Goal: Information Seeking & Learning: Learn about a topic

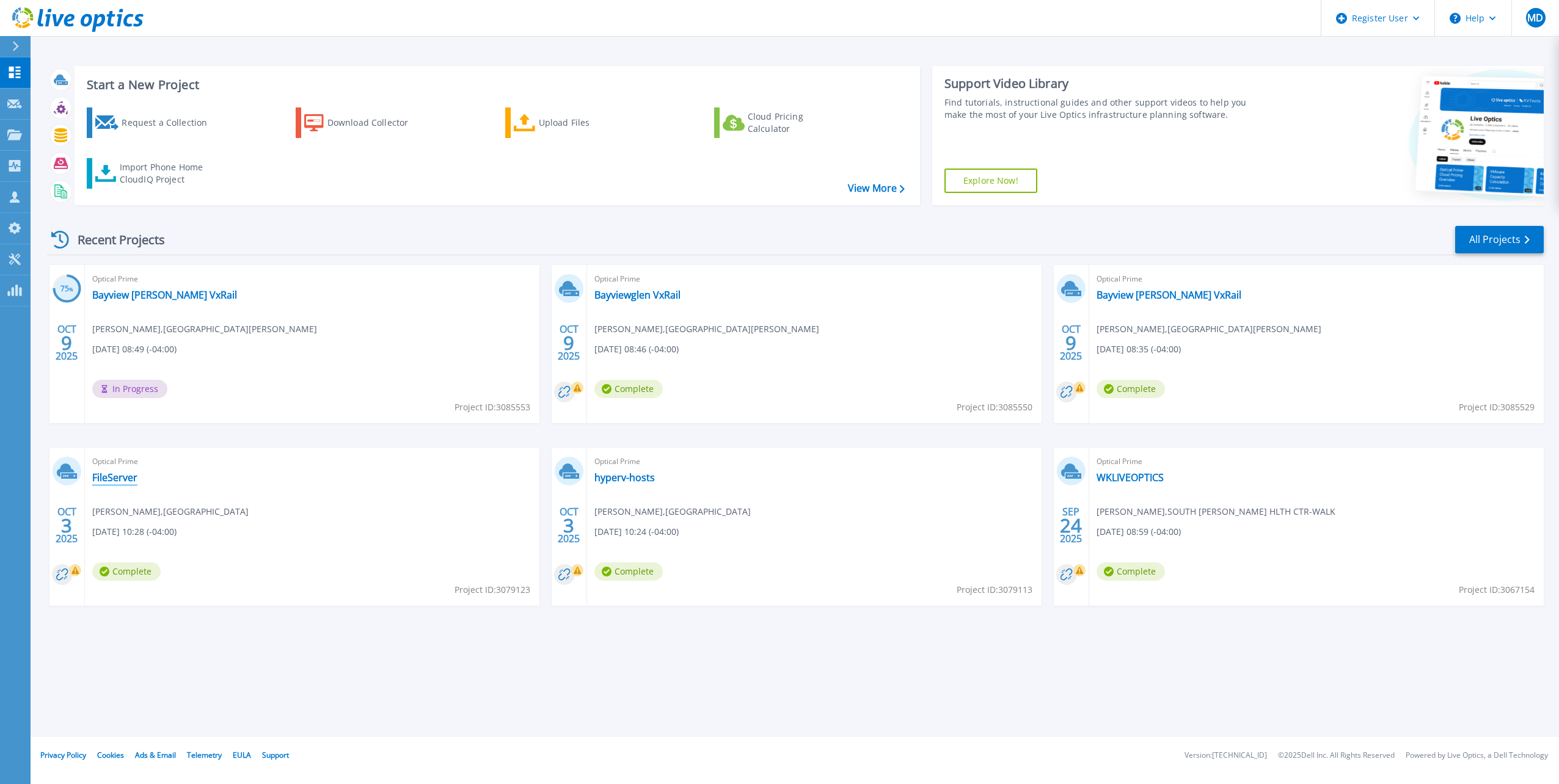
click at [128, 476] on link "FileServer" at bounding box center [114, 477] width 45 height 13
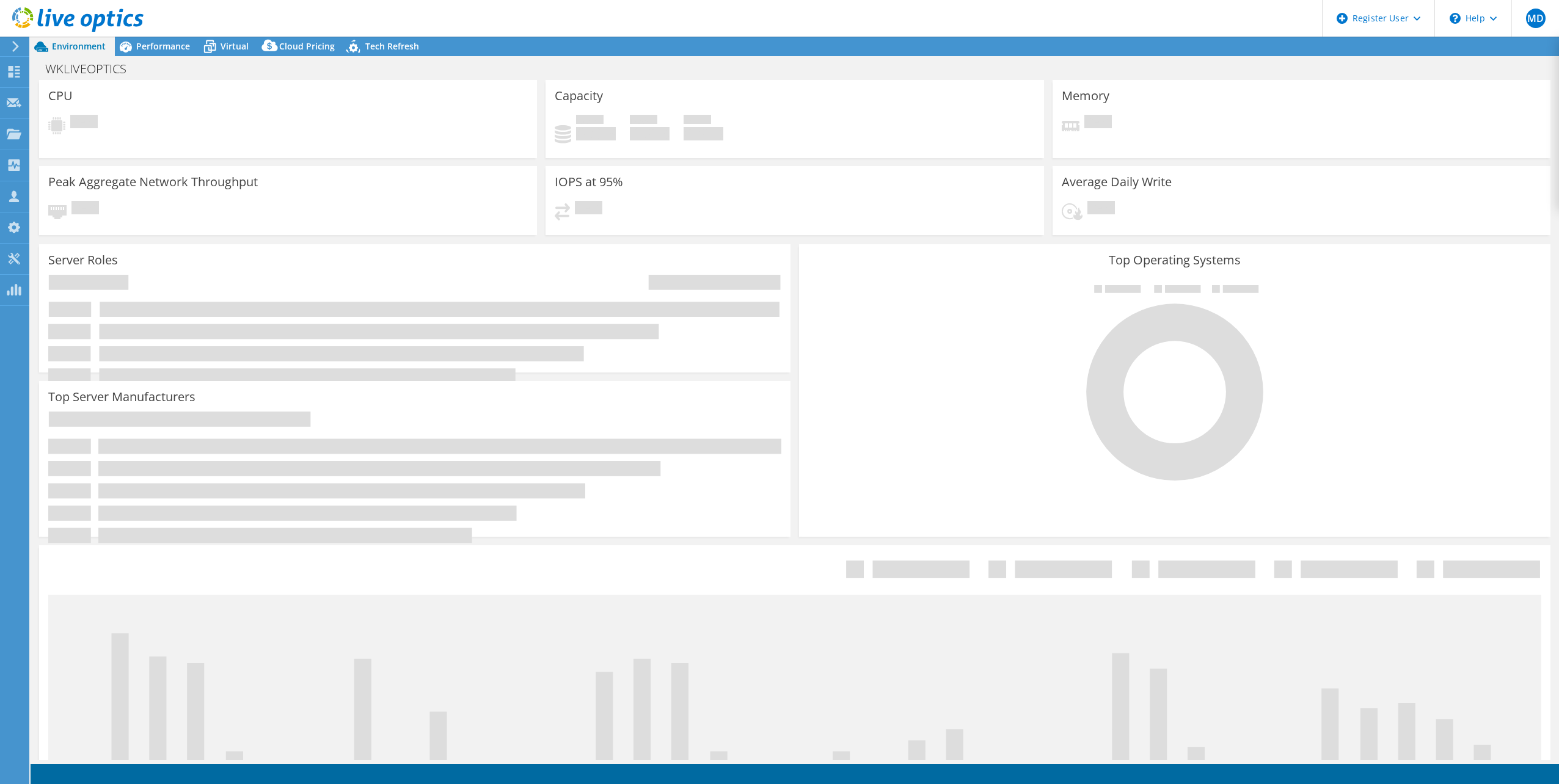
select select "USD"
select select "Canada"
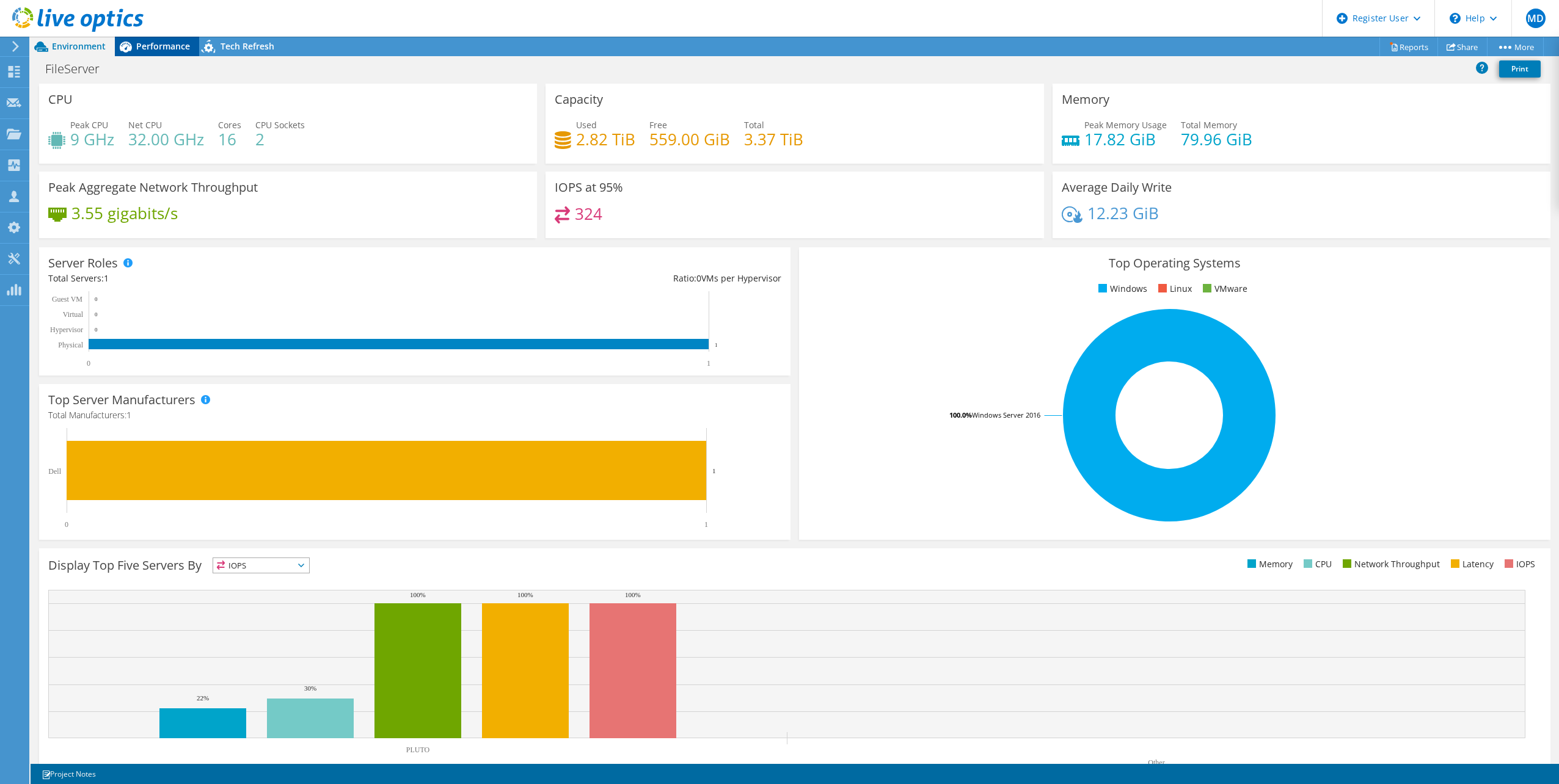
click at [130, 45] on icon at bounding box center [126, 46] width 13 height 11
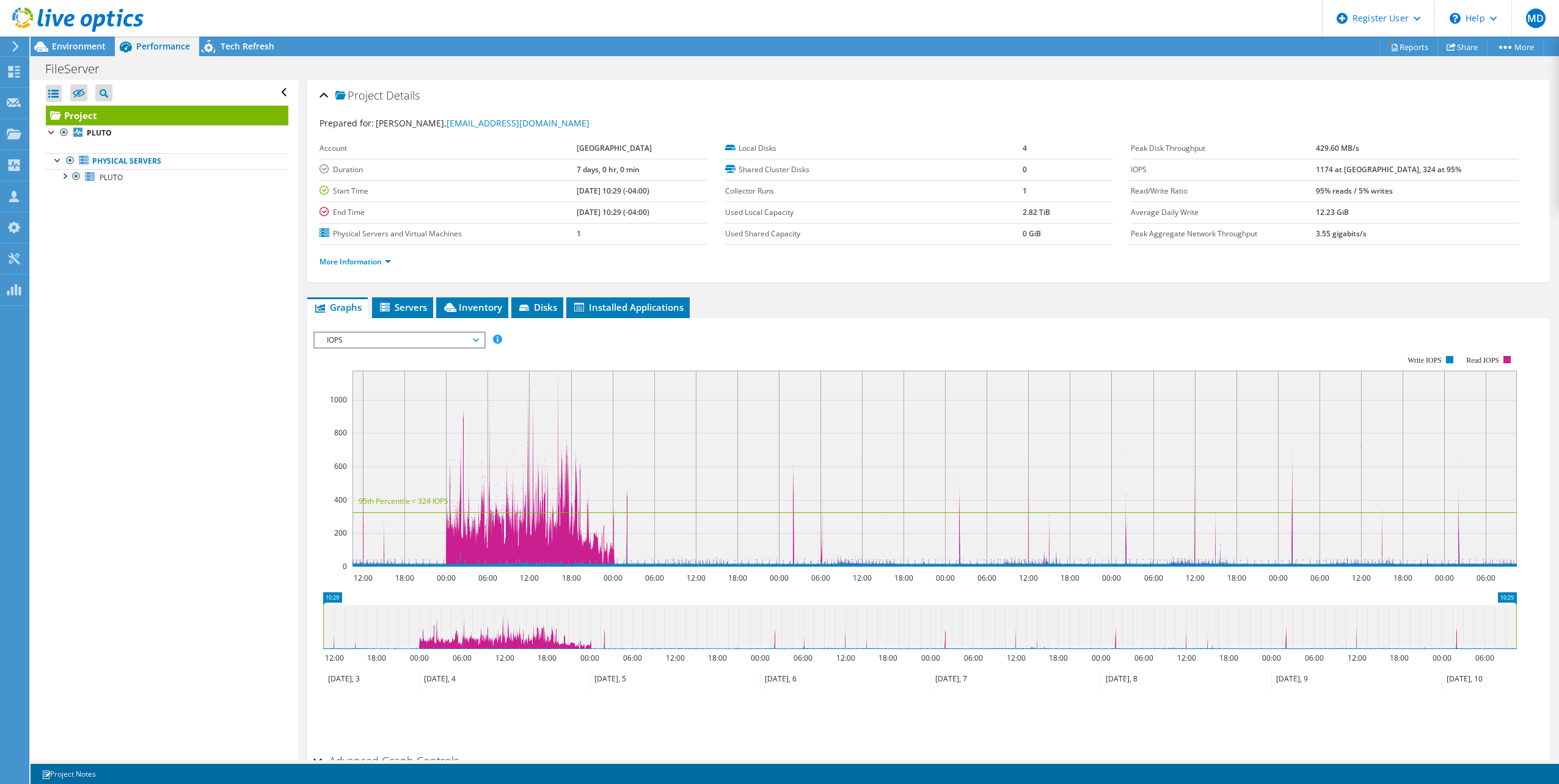
click at [375, 338] on span "IOPS" at bounding box center [399, 340] width 157 height 14
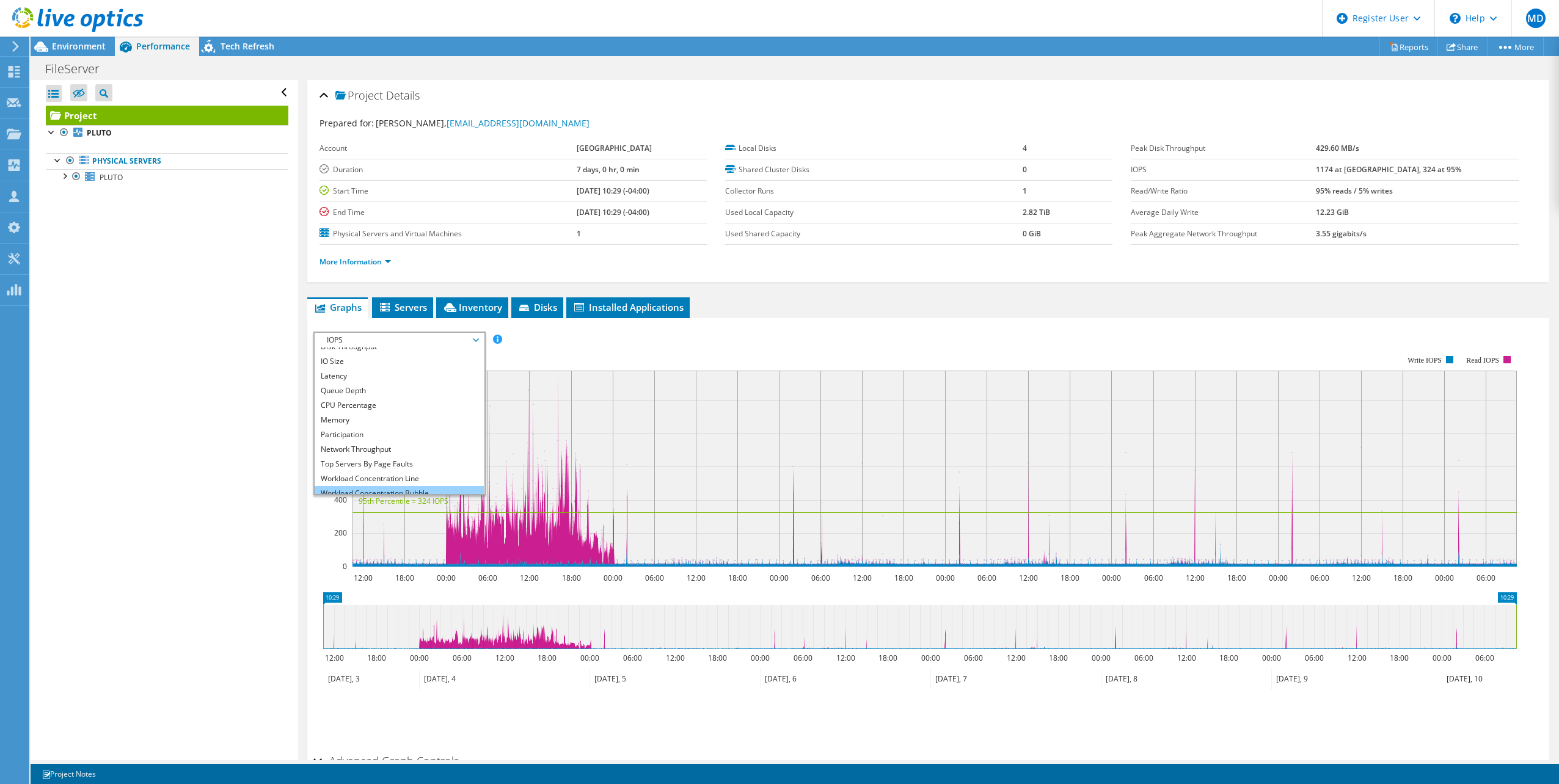
scroll to position [44, 0]
click at [361, 488] on li "All" at bounding box center [399, 486] width 169 height 14
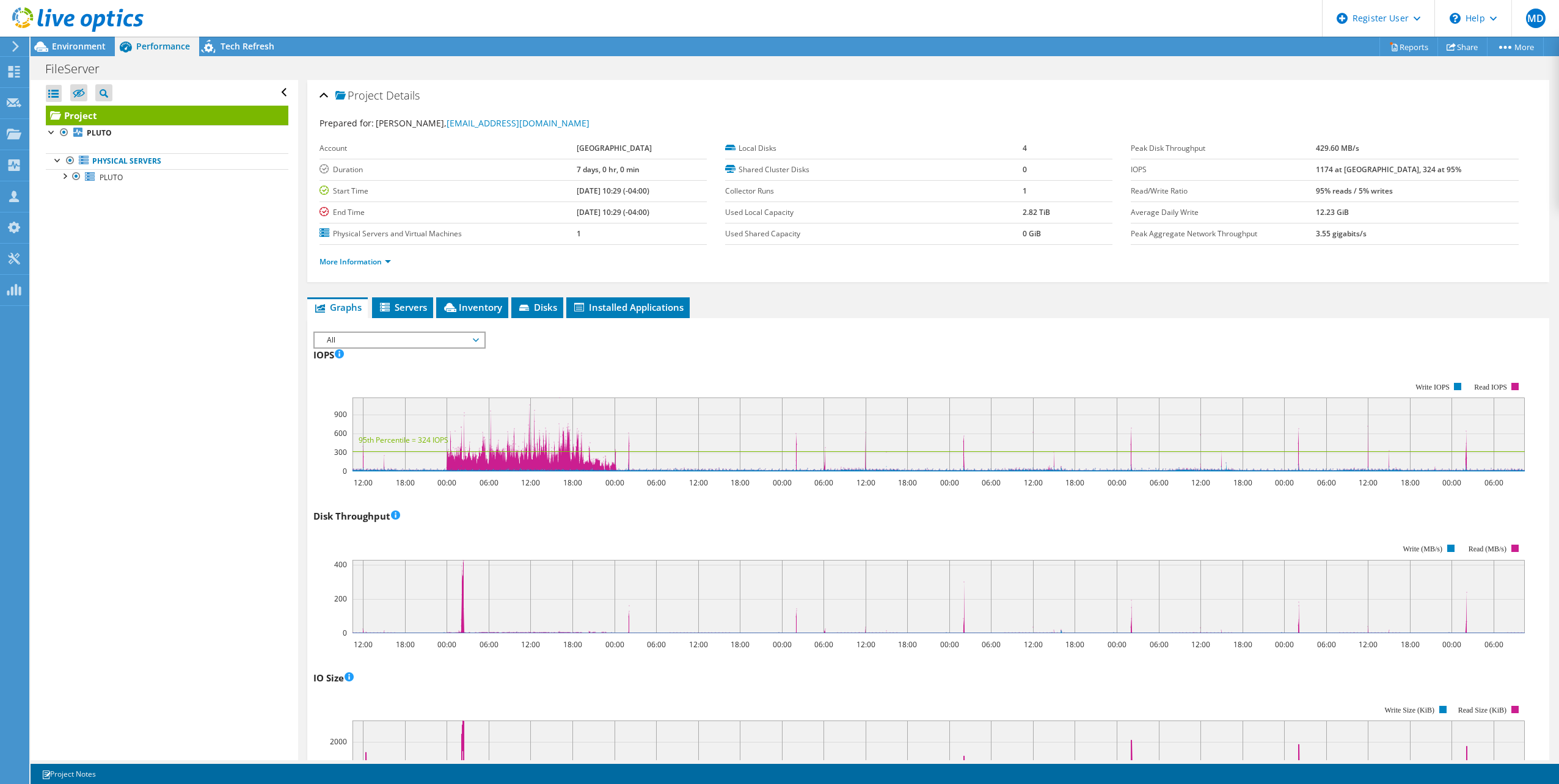
scroll to position [72, 0]
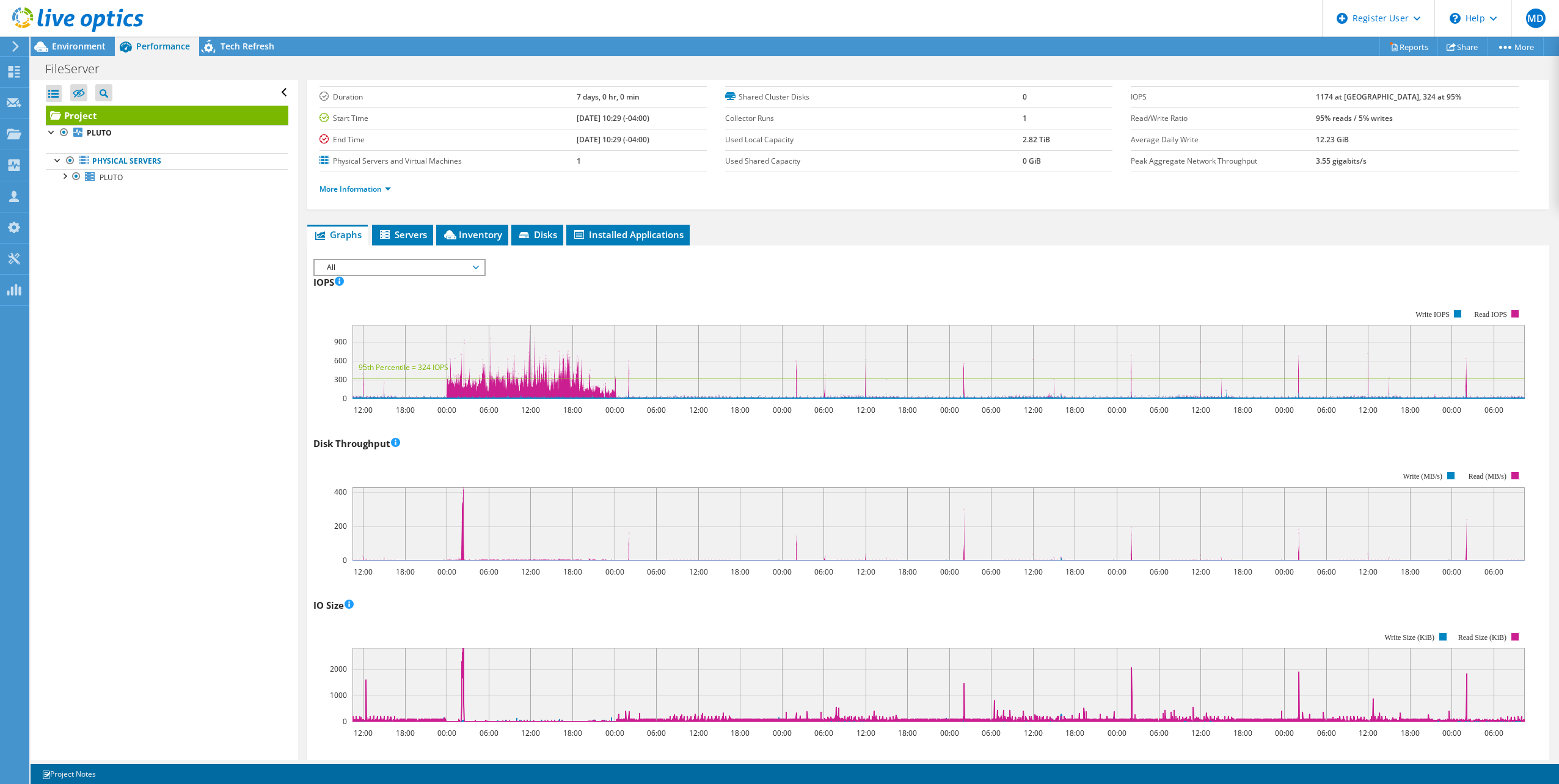
drag, startPoint x: 75, startPoint y: 44, endPoint x: 147, endPoint y: 50, distance: 72.2
click at [75, 44] on span "Environment" at bounding box center [79, 46] width 54 height 12
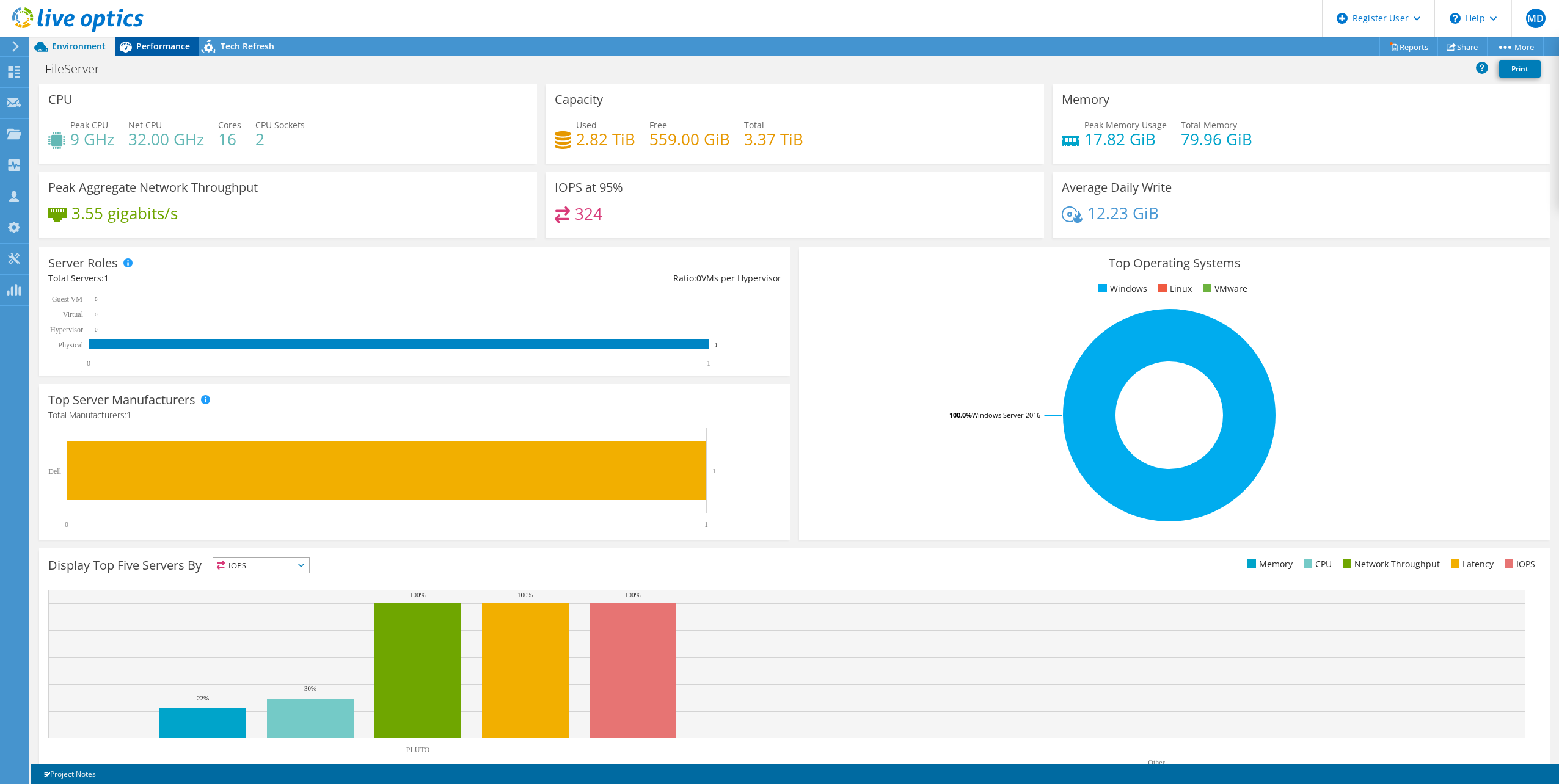
click at [151, 48] on span "Performance" at bounding box center [163, 46] width 54 height 12
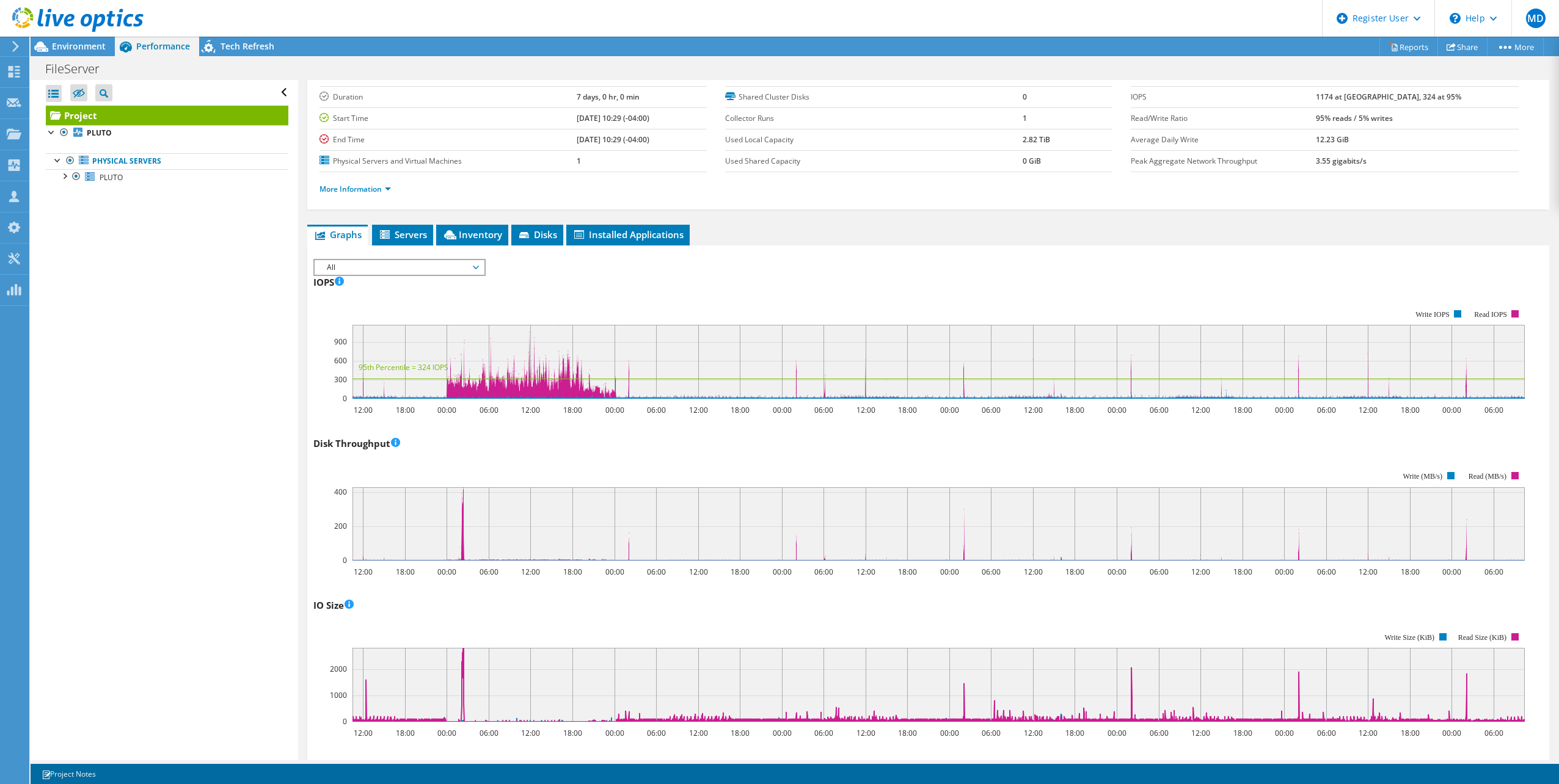
click at [461, 239] on span "Inventory" at bounding box center [472, 235] width 60 height 13
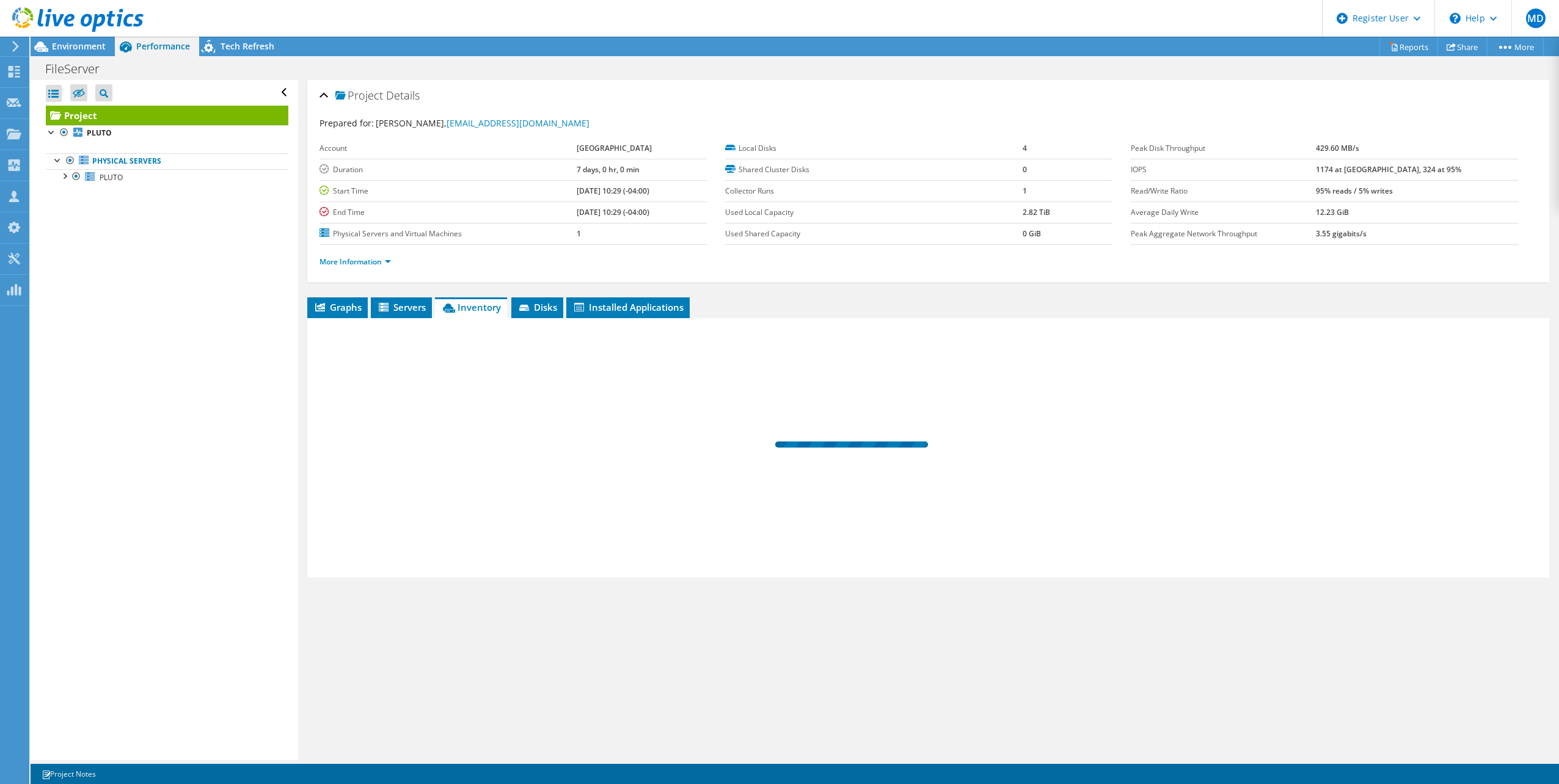
scroll to position [0, 0]
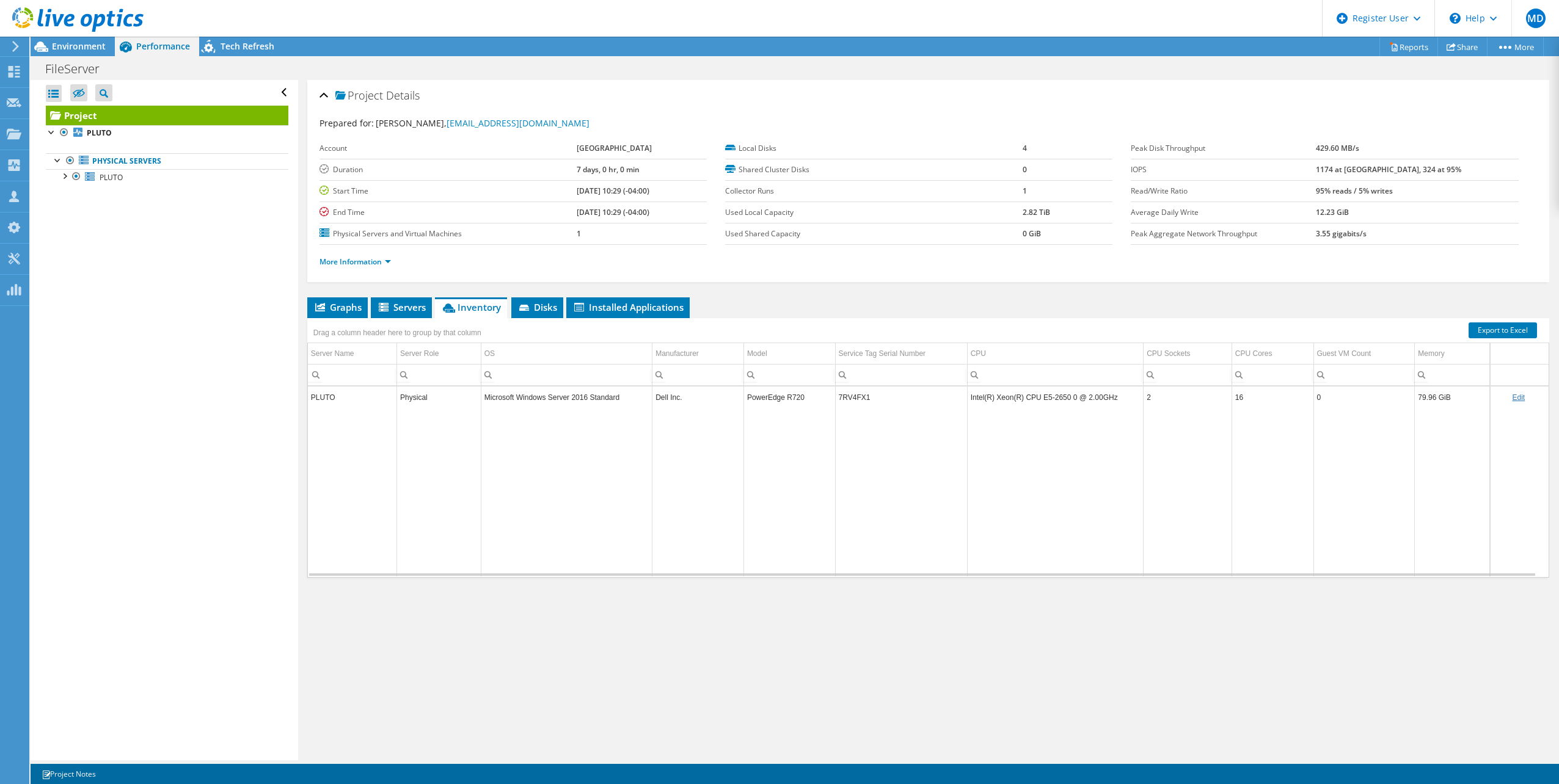
drag, startPoint x: 74, startPoint y: 45, endPoint x: 227, endPoint y: 83, distance: 157.6
click at [74, 45] on span "Environment" at bounding box center [79, 46] width 54 height 12
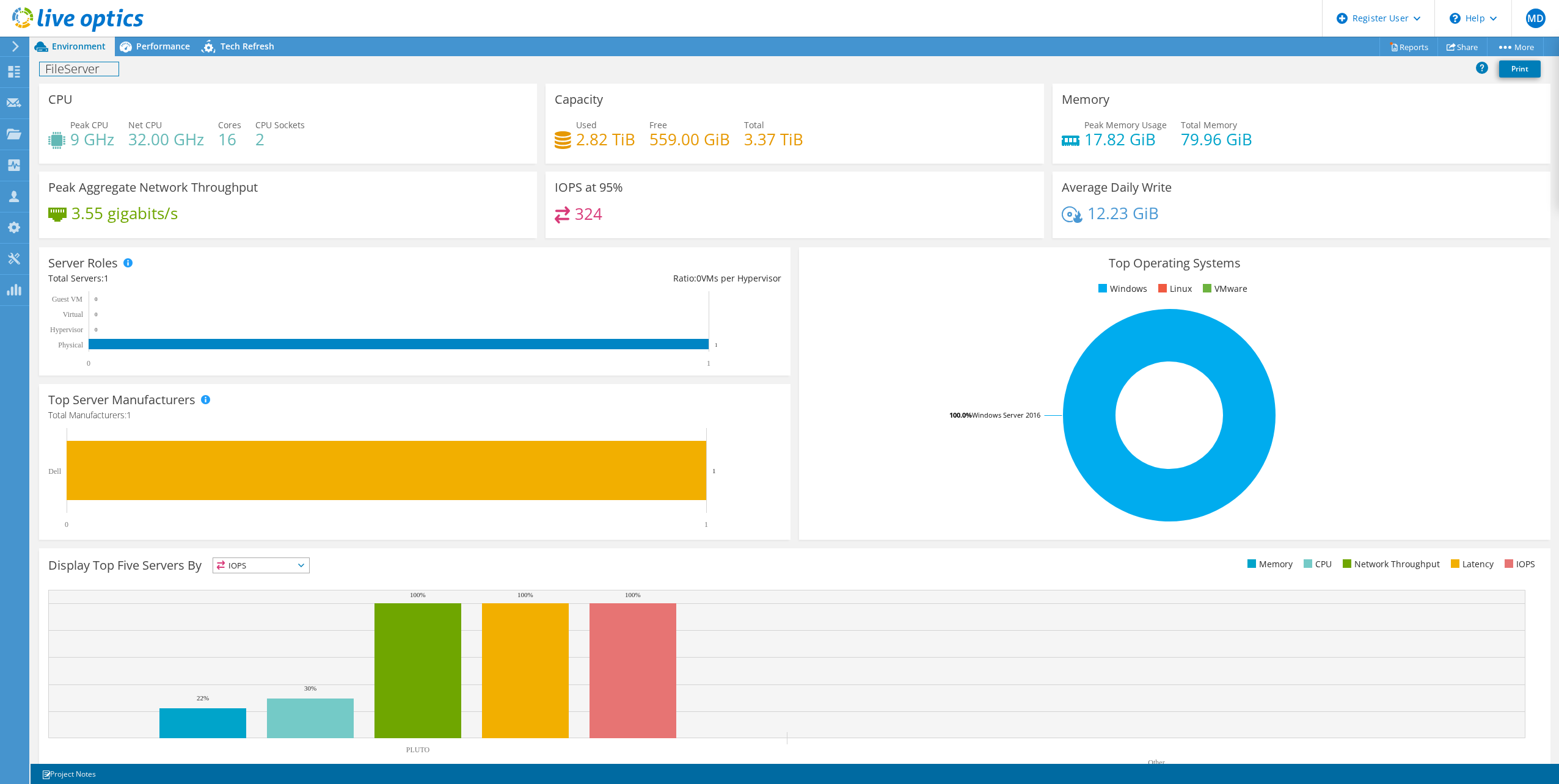
click at [82, 63] on h1 "FileServer" at bounding box center [79, 70] width 79 height 14
copy h1 "FileServer"
click at [166, 44] on span "Performance" at bounding box center [163, 46] width 54 height 12
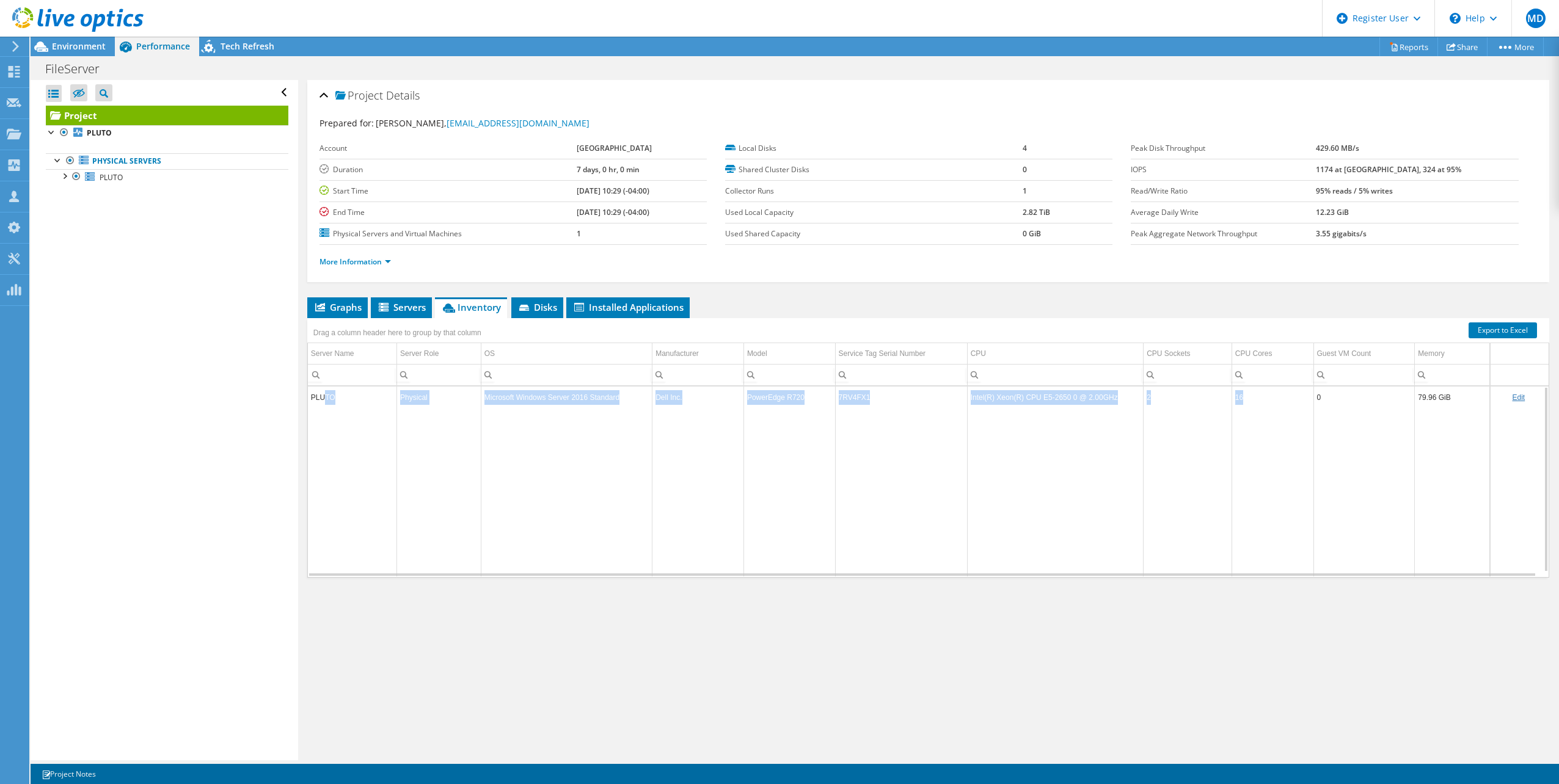
drag, startPoint x: 322, startPoint y: 398, endPoint x: 1264, endPoint y: 398, distance: 942.0
click at [1264, 398] on tr "PLUTO Physical Microsoft Windows Server 2016 Standard Dell Inc. PowerEdge R720 …" at bounding box center [928, 397] width 1240 height 21
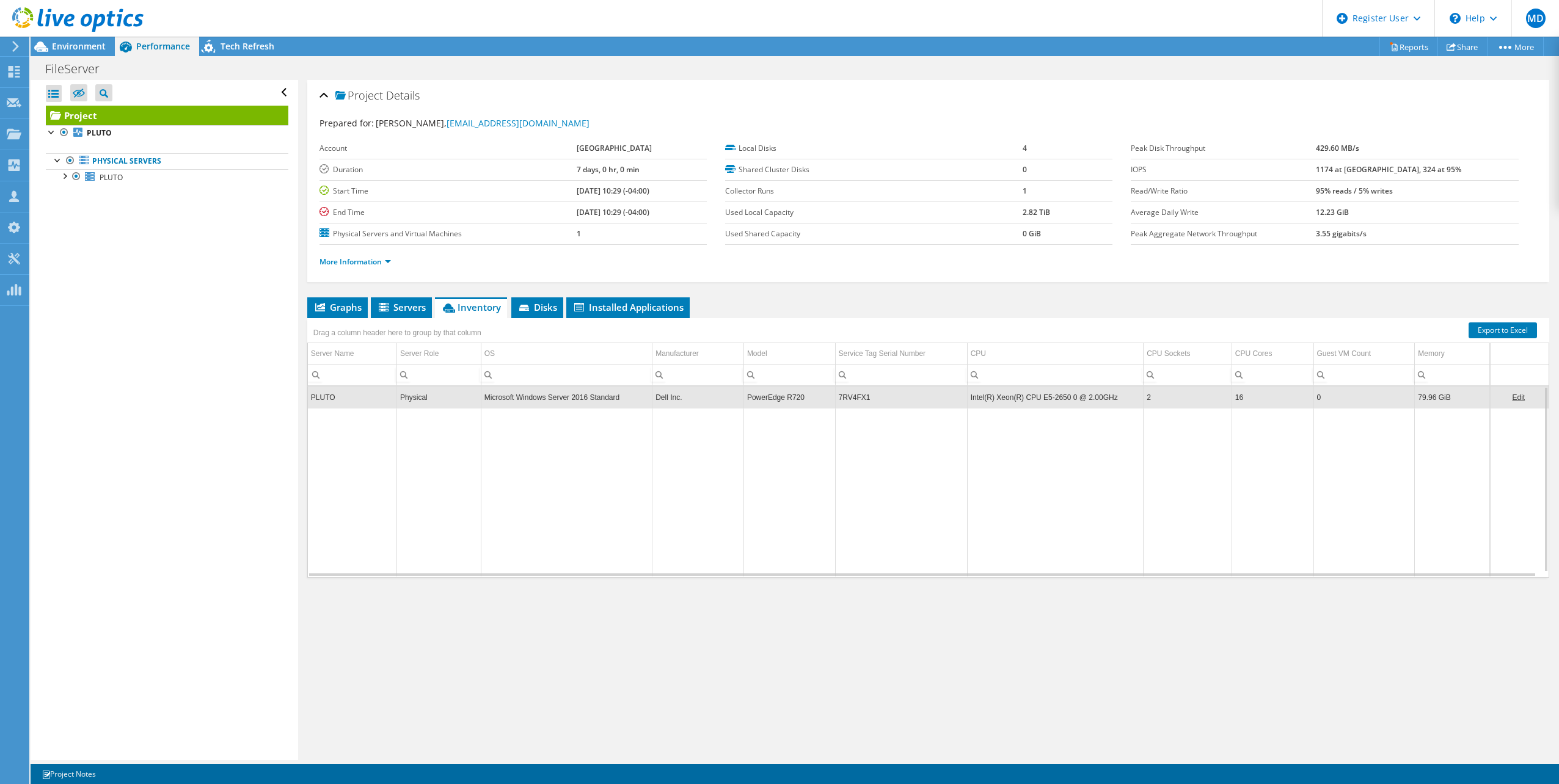
drag, startPoint x: 1264, startPoint y: 398, endPoint x: 971, endPoint y: 506, distance: 312.3
click at [971, 506] on td "Data grid" at bounding box center [1055, 491] width 176 height 169
click at [83, 40] on div at bounding box center [71, 20] width 144 height 41
click at [93, 53] on div "Environment" at bounding box center [72, 46] width 84 height 19
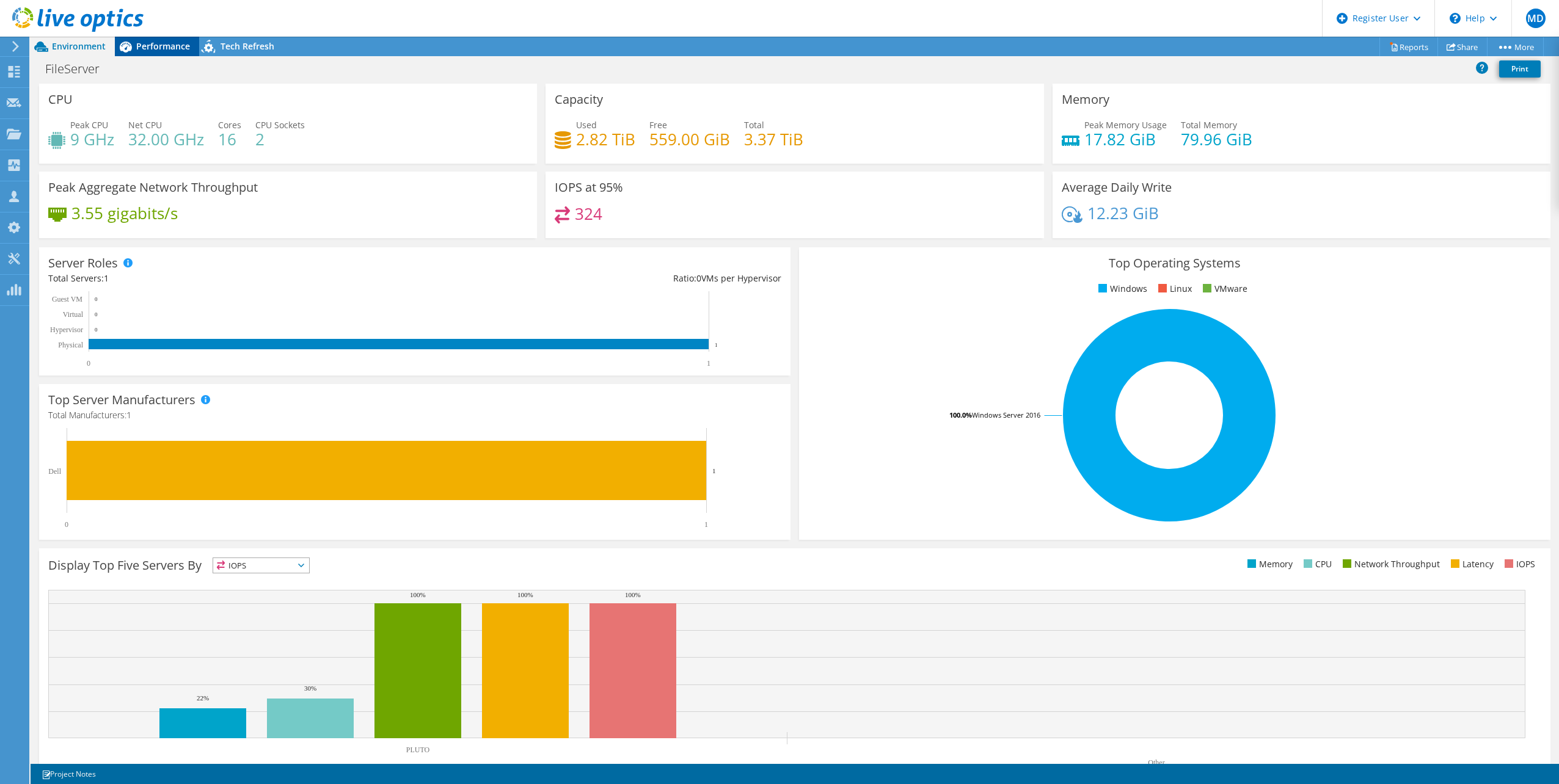
click at [165, 49] on span "Performance" at bounding box center [163, 46] width 54 height 12
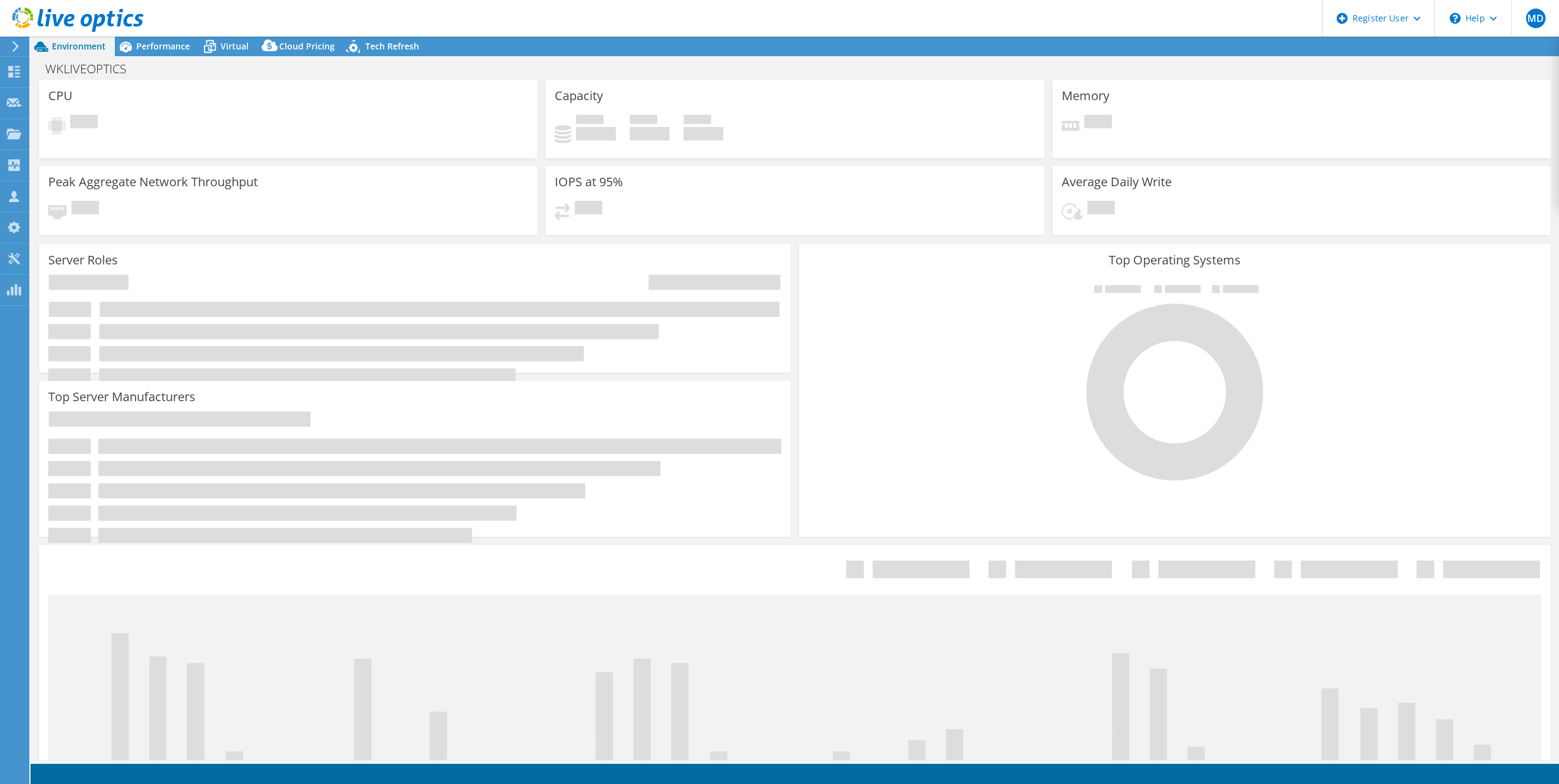
select select "[GEOGRAPHIC_DATA]"
select select "USD"
